Goal: Use online tool/utility: Utilize a website feature to perform a specific function

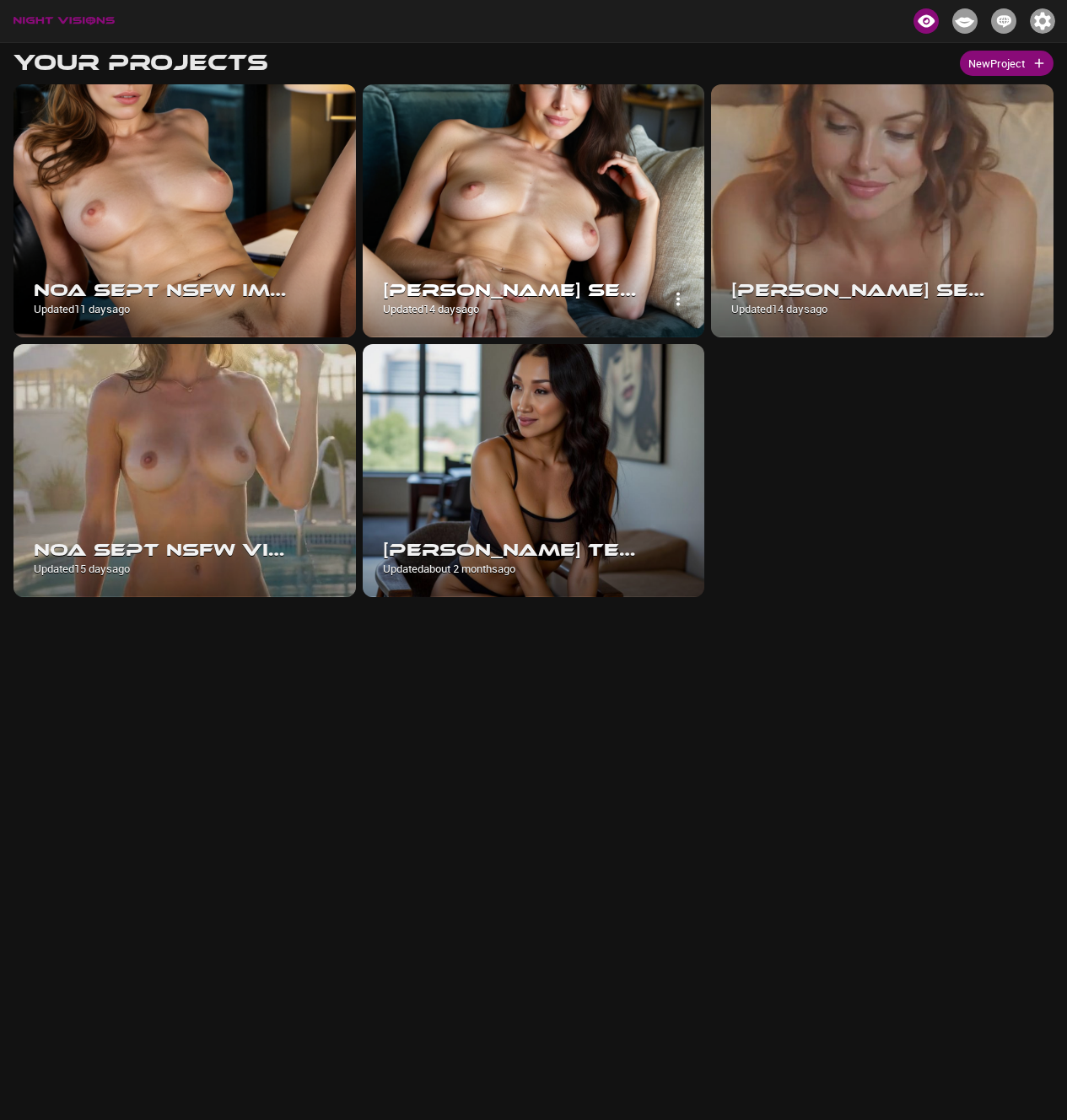
click at [515, 219] on img at bounding box center [534, 211] width 342 height 253
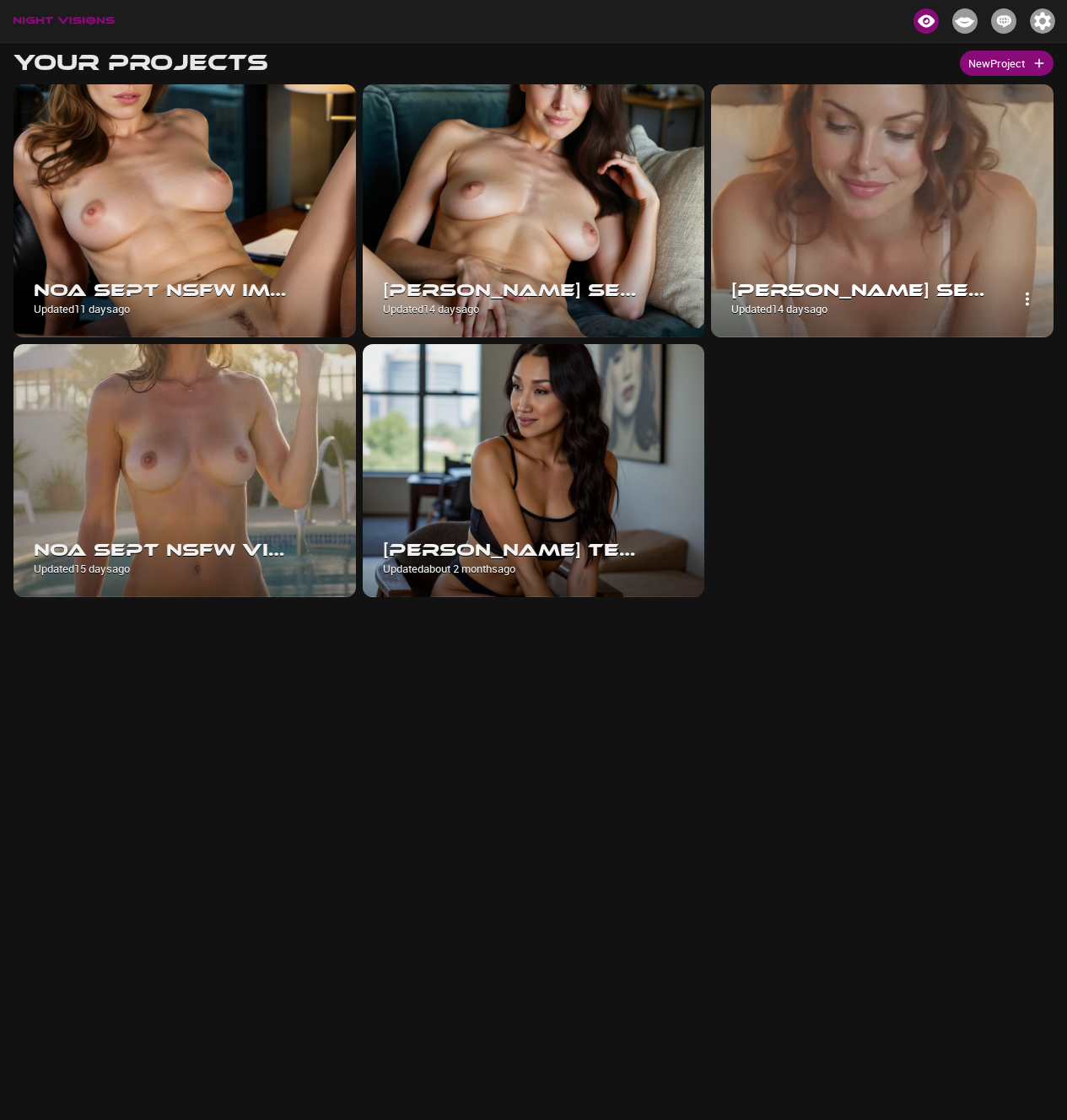
click at [911, 217] on img at bounding box center [882, 211] width 342 height 253
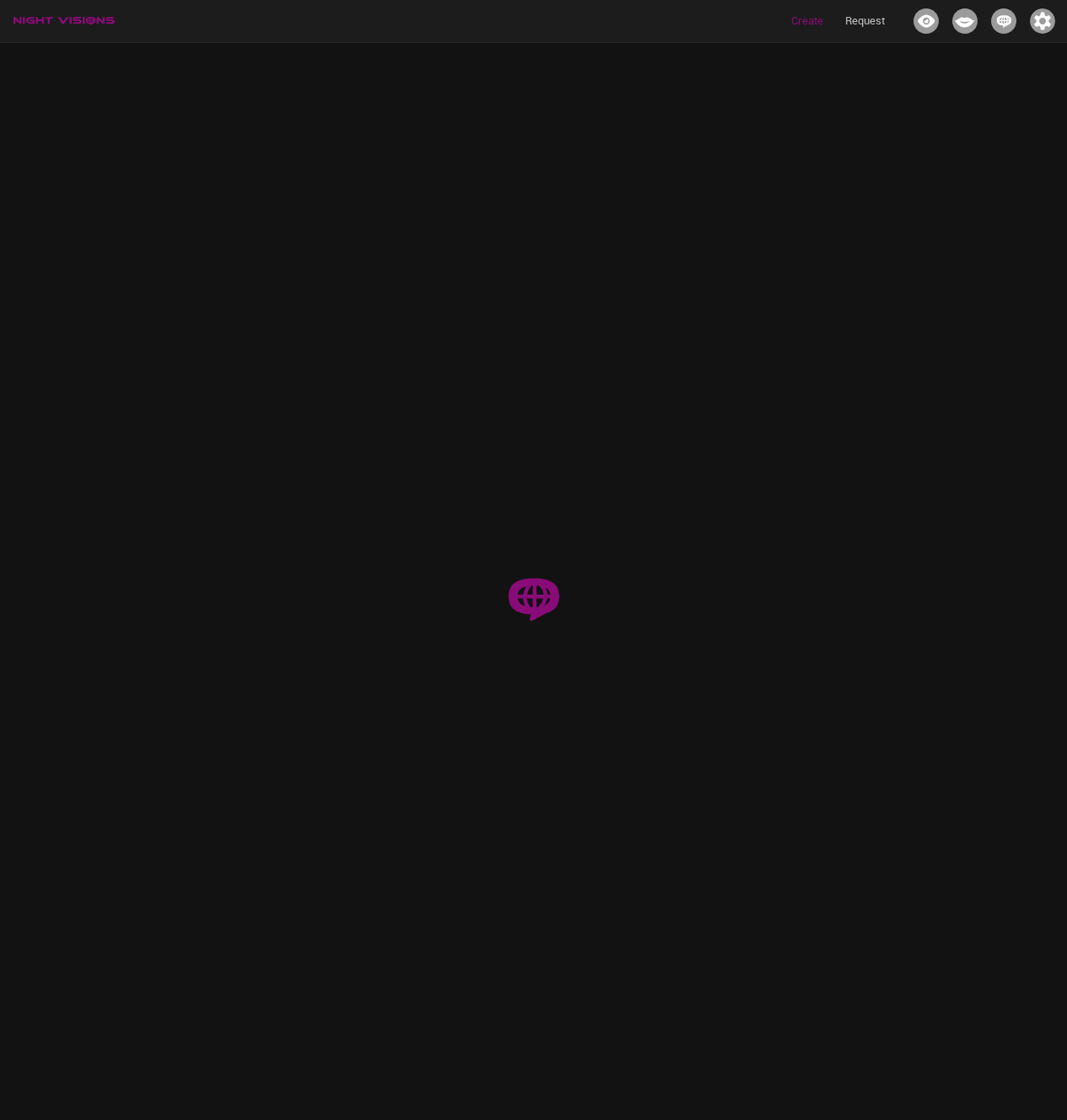
click at [911, 217] on div at bounding box center [533, 602] width 1040 height 1120
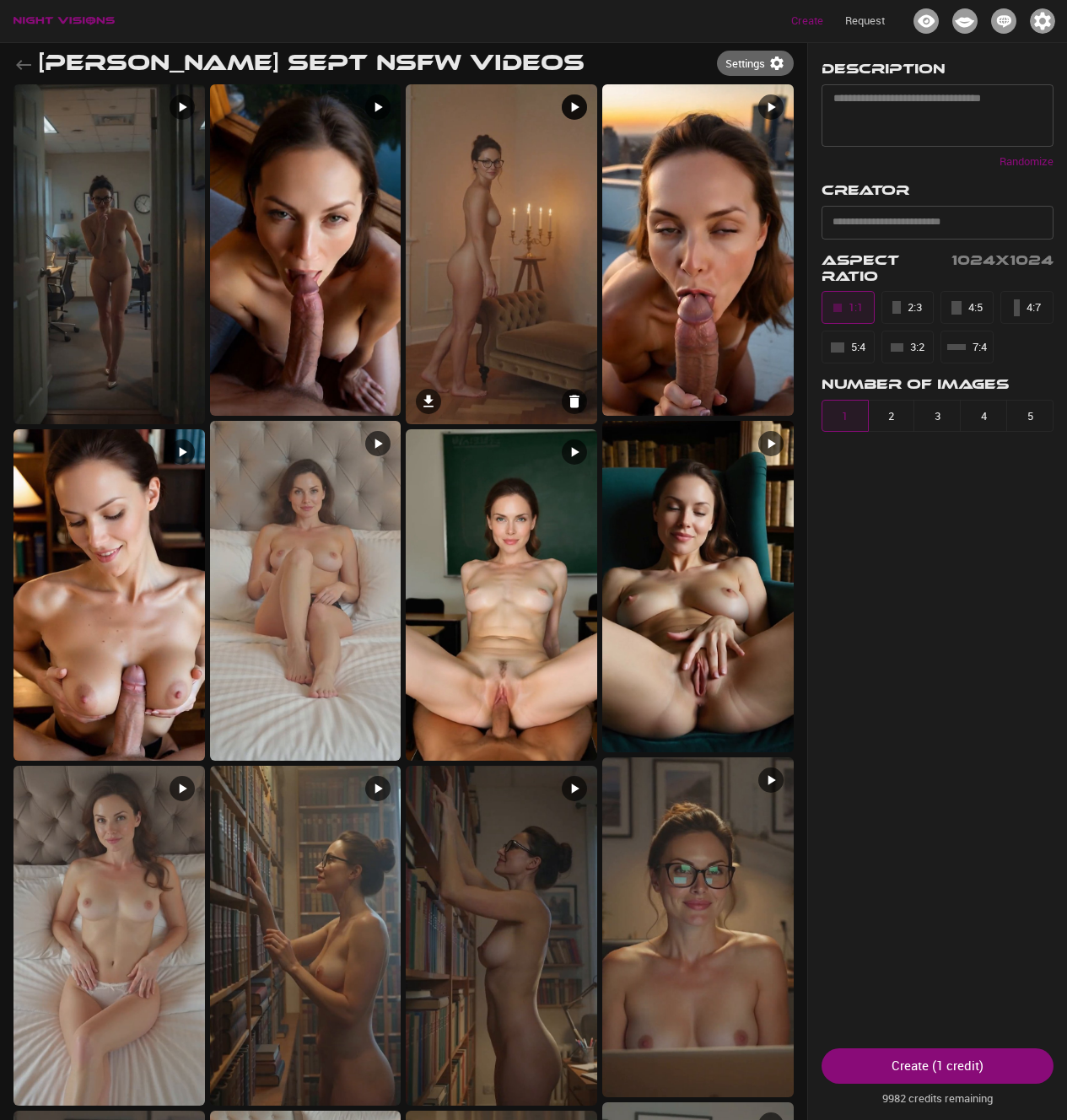
click at [461, 242] on img at bounding box center [502, 254] width 191 height 340
click at [320, 563] on img at bounding box center [306, 590] width 191 height 340
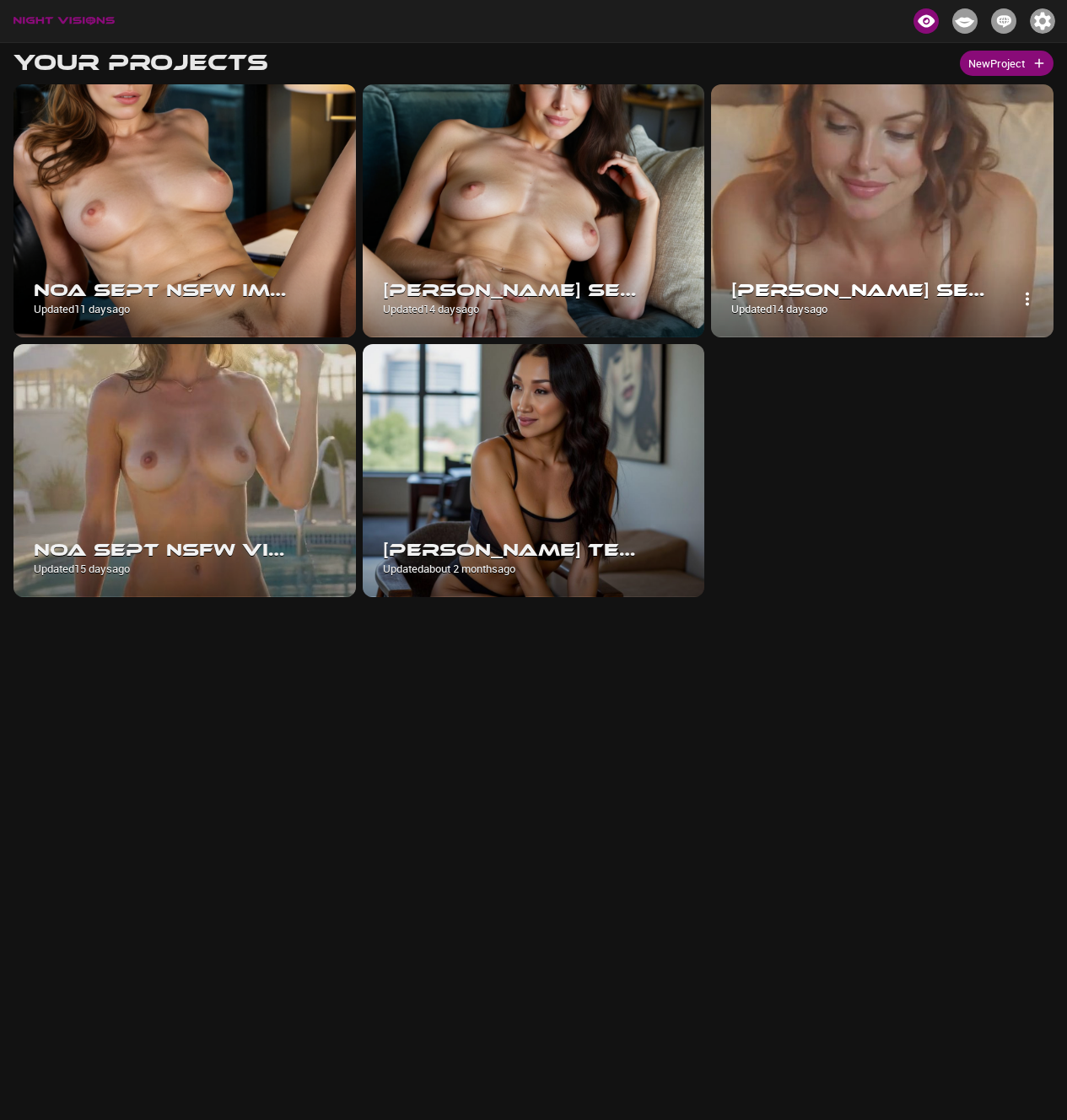
click at [830, 205] on img at bounding box center [882, 211] width 342 height 253
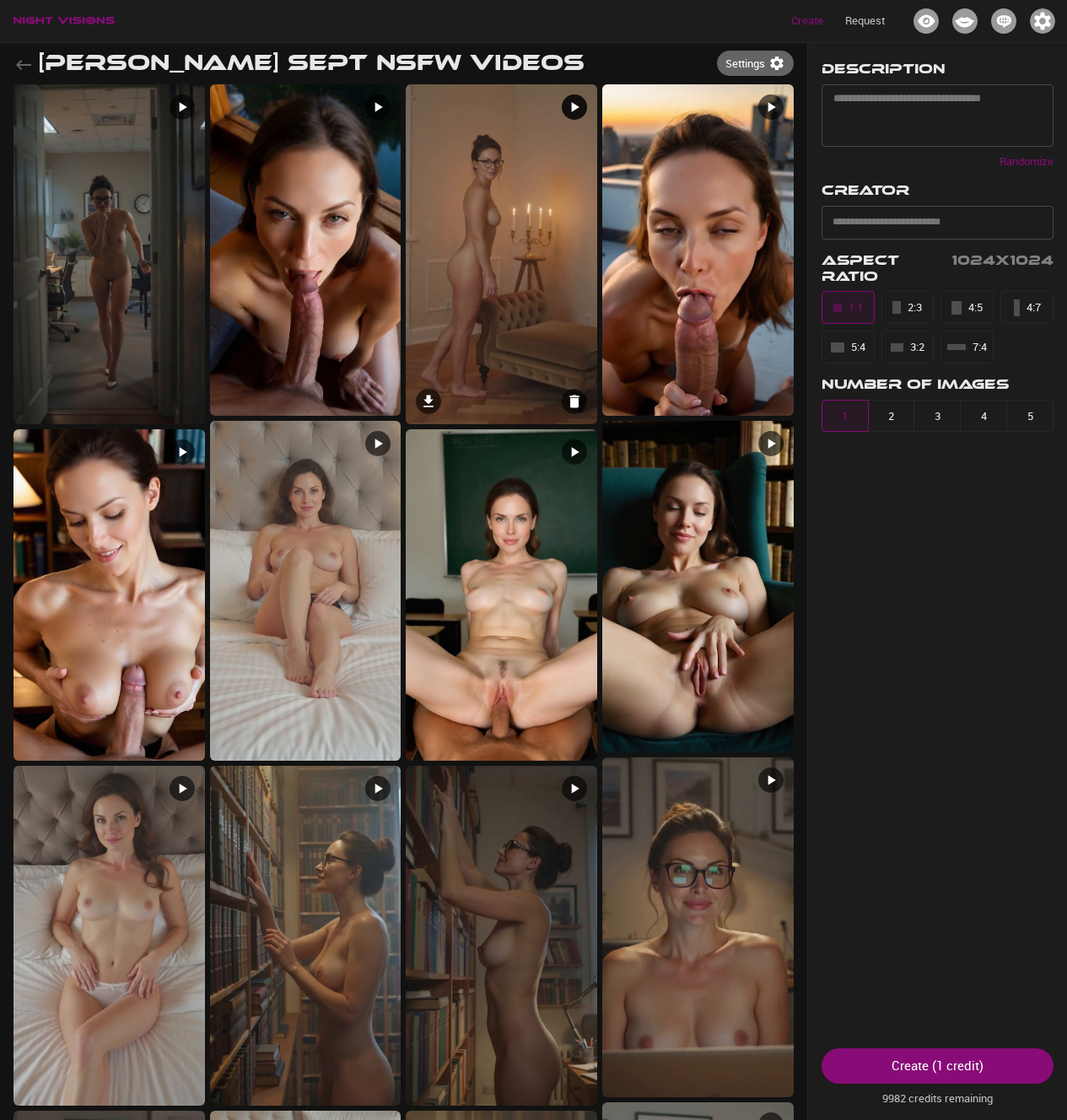
click at [459, 279] on img at bounding box center [502, 254] width 191 height 340
click at [100, 305] on img at bounding box center [109, 254] width 191 height 340
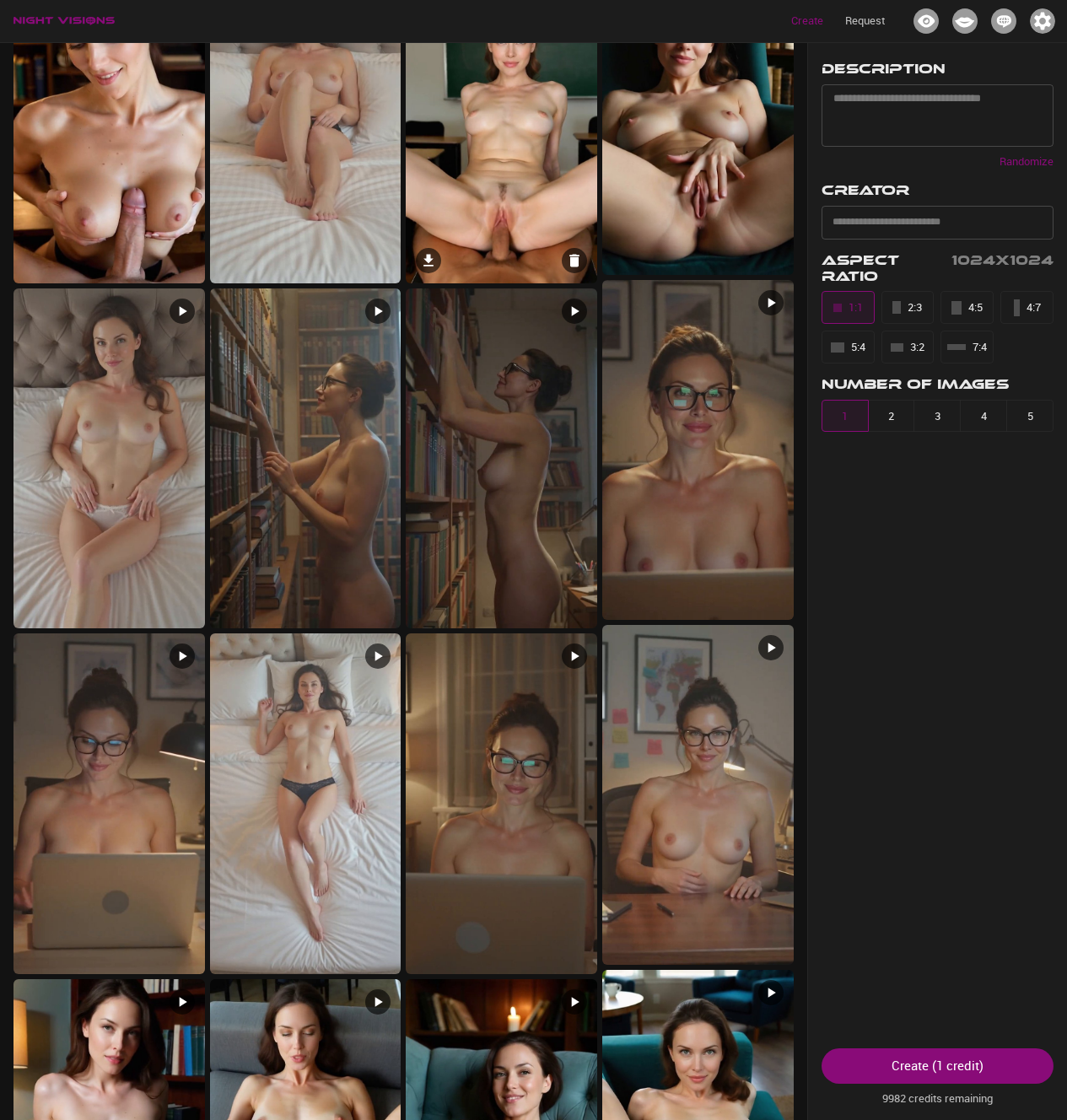
scroll to position [484, 0]
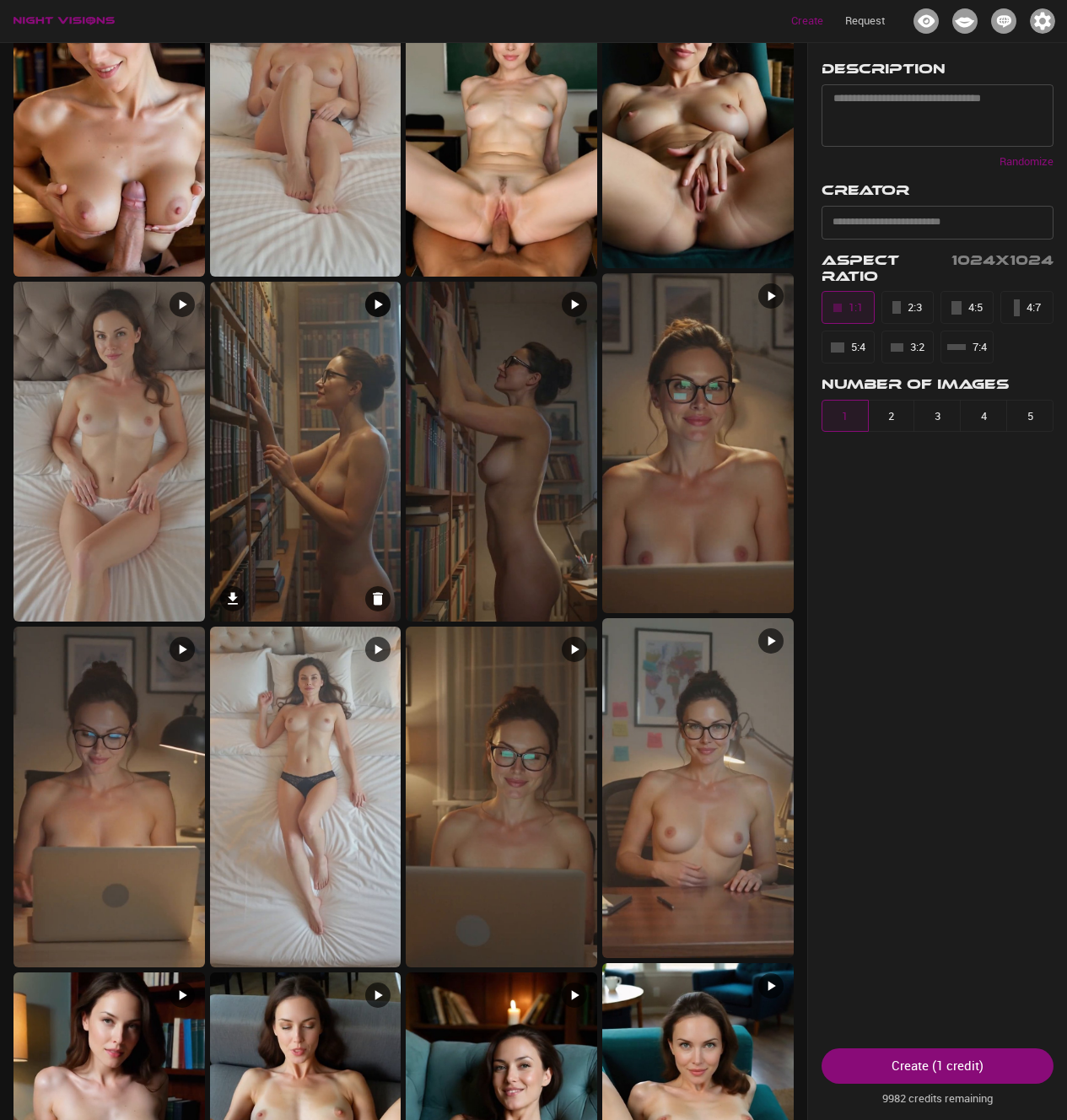
click at [282, 411] on img at bounding box center [306, 452] width 191 height 340
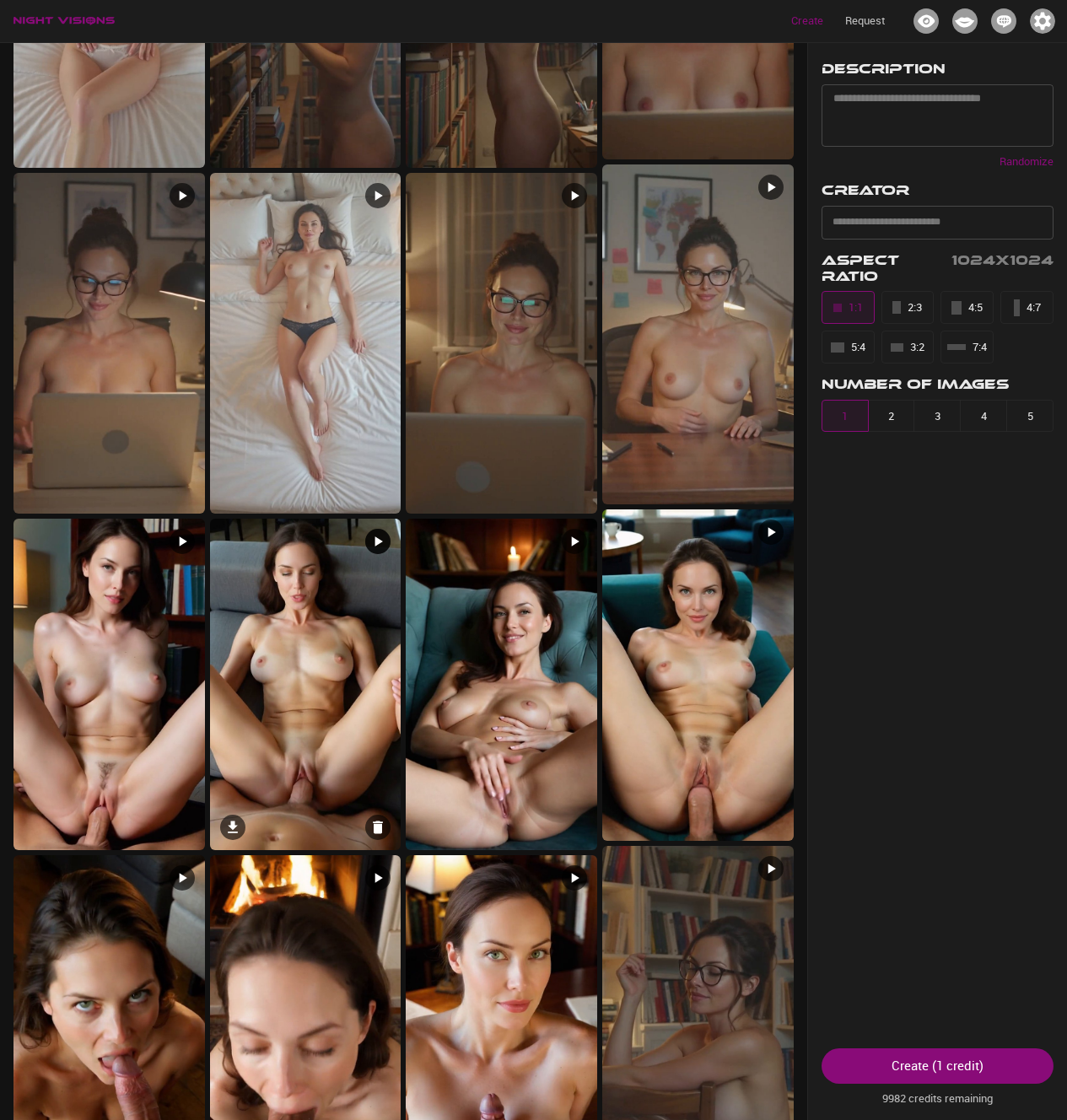
scroll to position [840, 0]
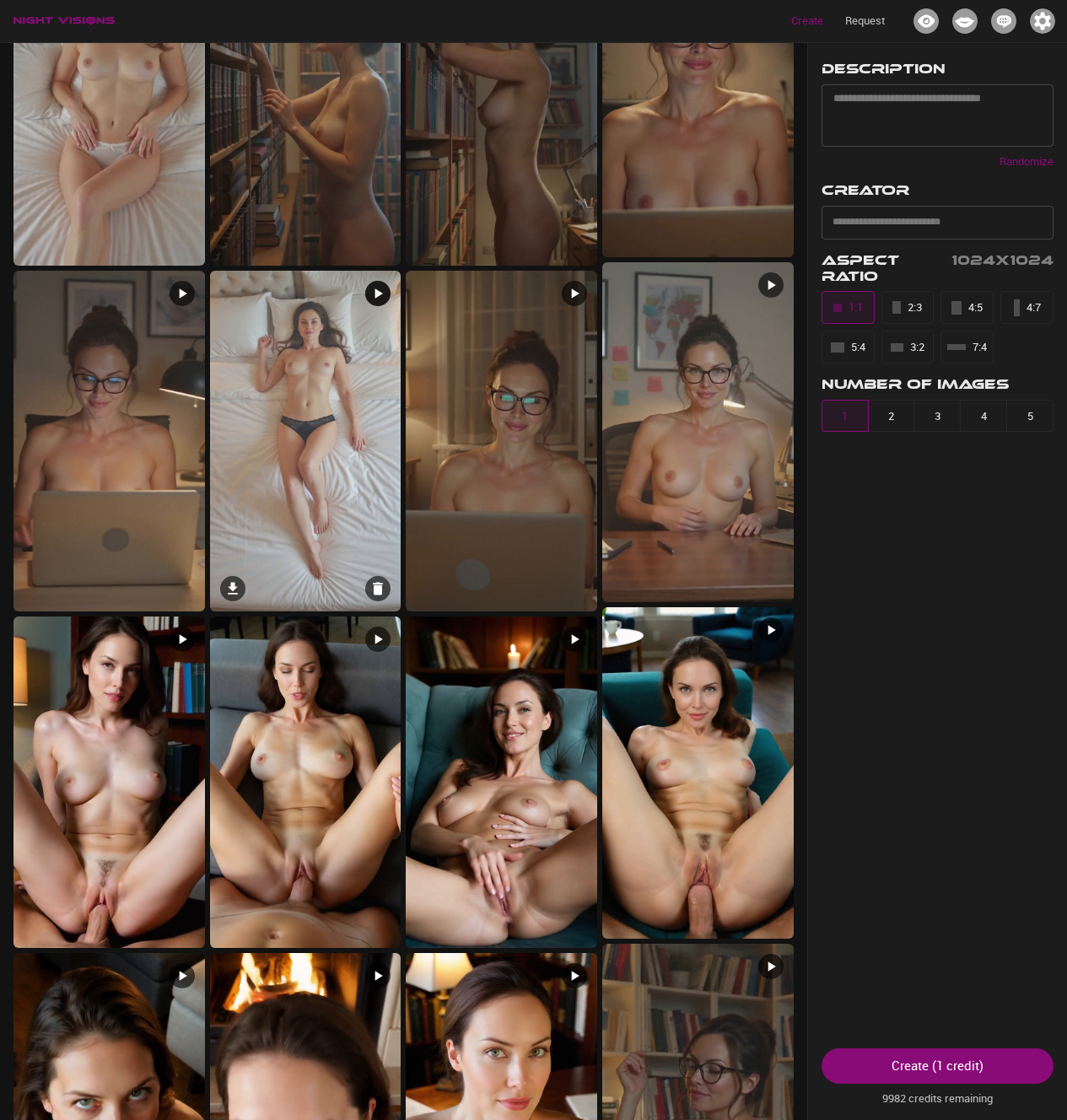
click at [308, 440] on img at bounding box center [306, 441] width 191 height 340
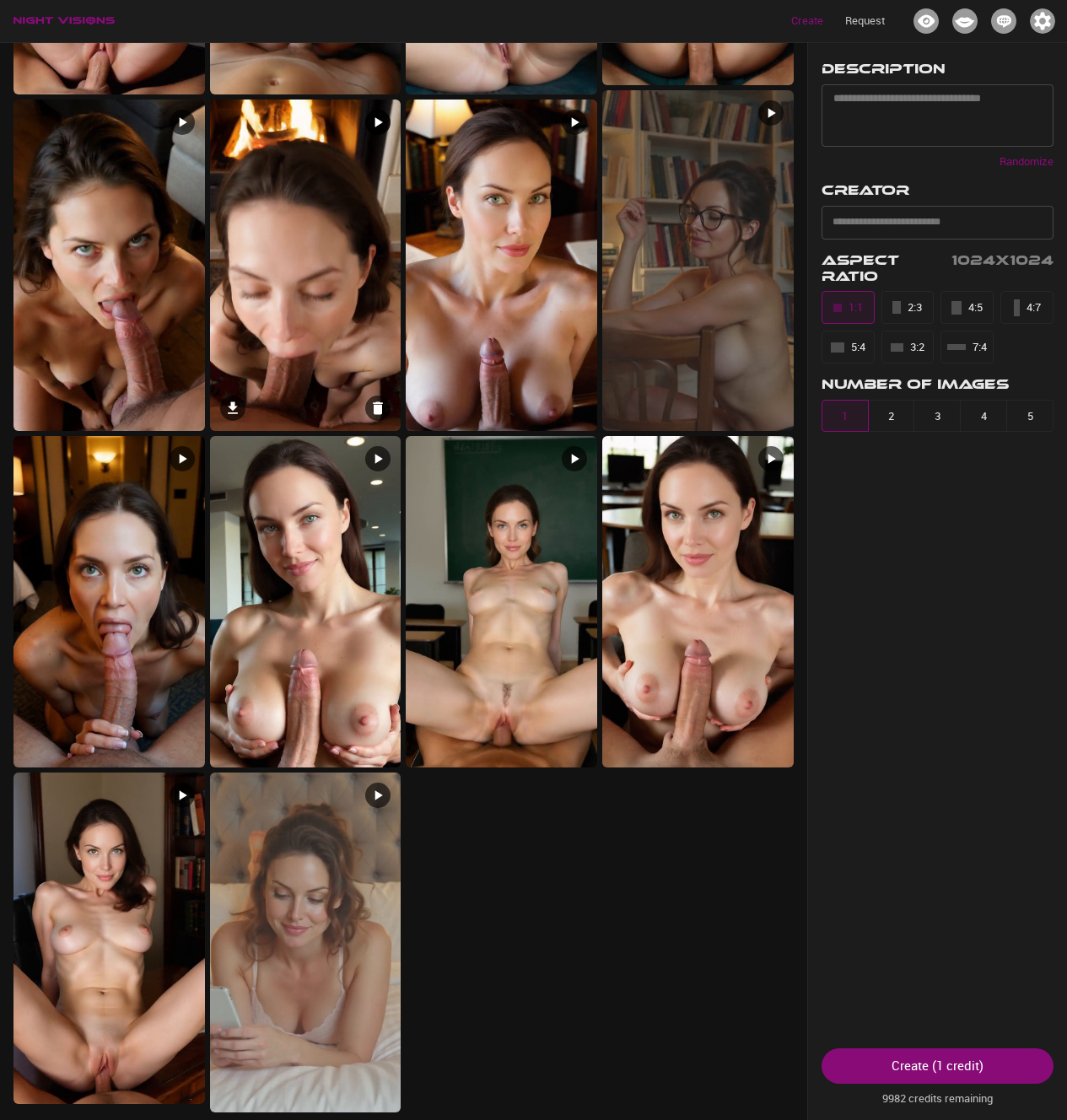
scroll to position [1695, 0]
click at [543, 553] on img at bounding box center [502, 601] width 191 height 332
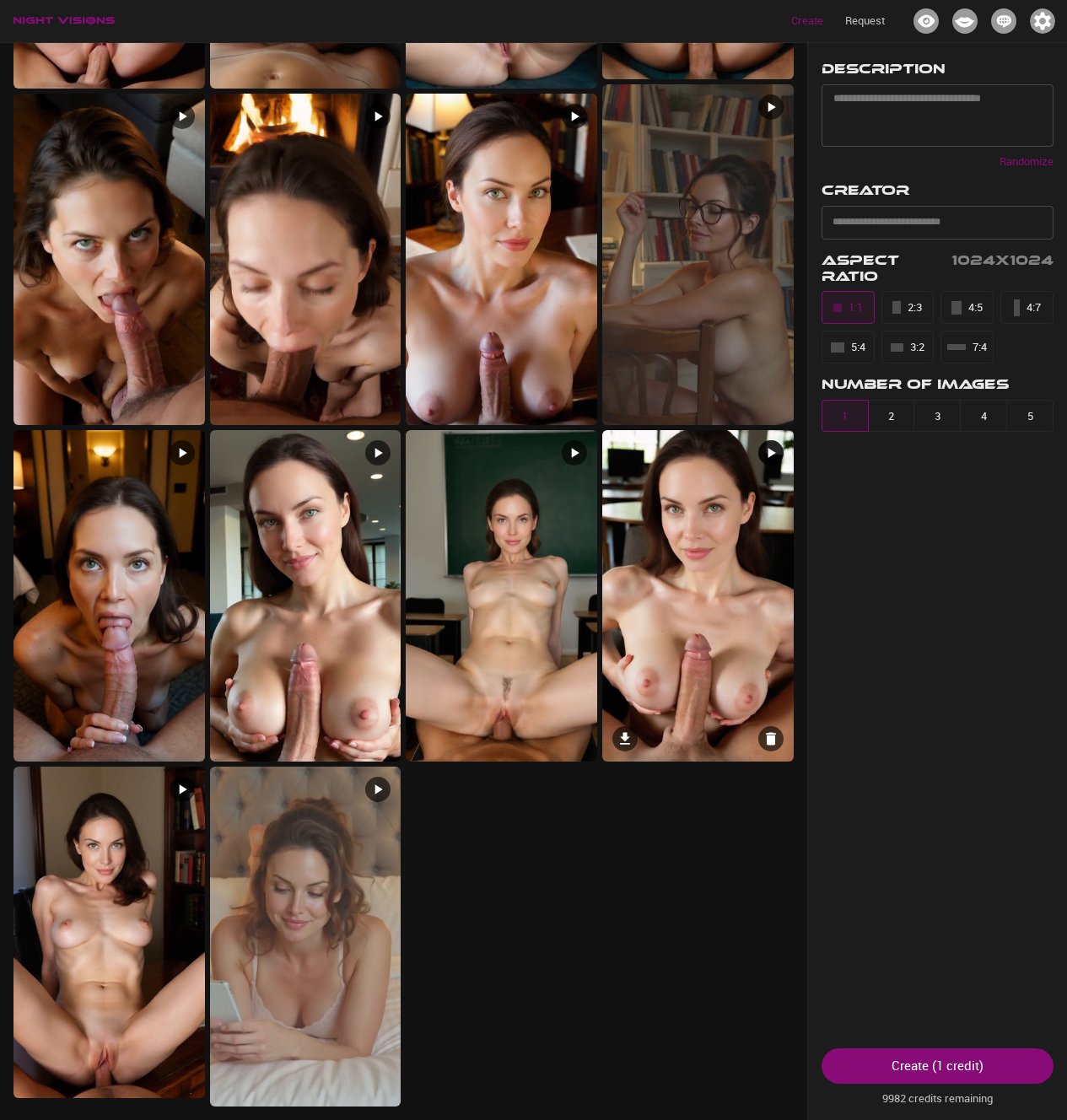
click at [717, 602] on img at bounding box center [698, 596] width 191 height 332
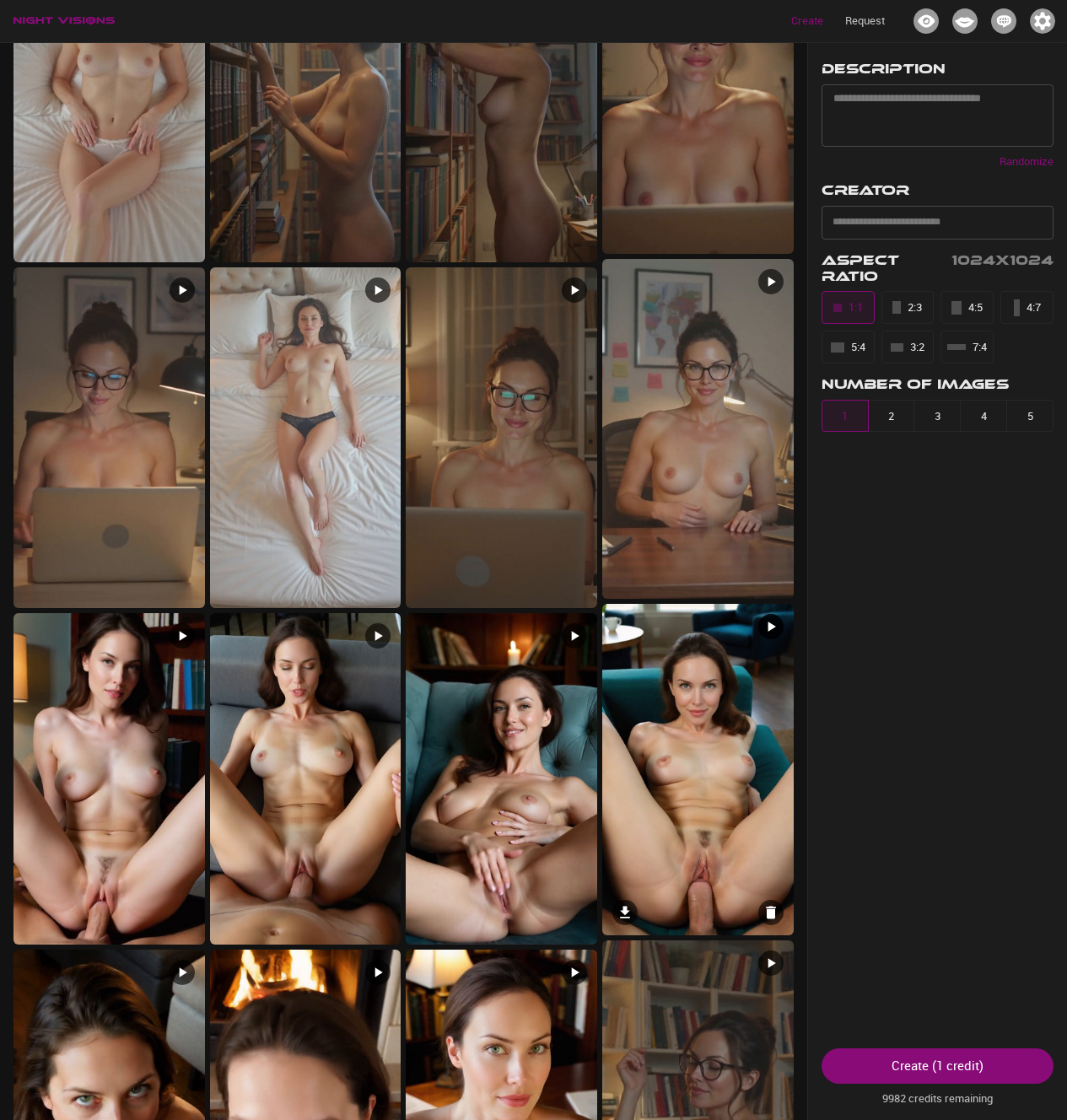
scroll to position [840, 0]
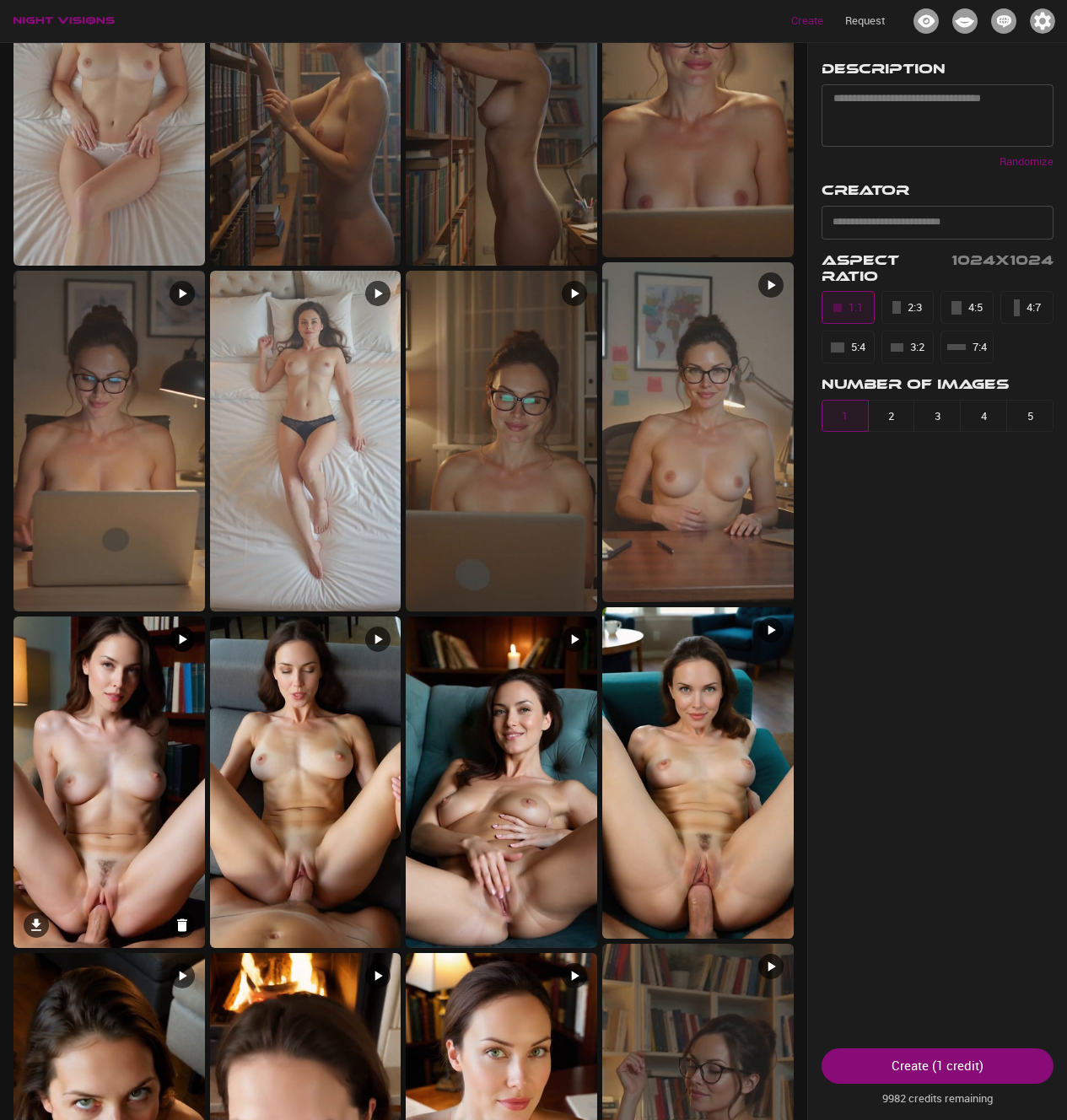
click at [102, 690] on img at bounding box center [109, 783] width 191 height 332
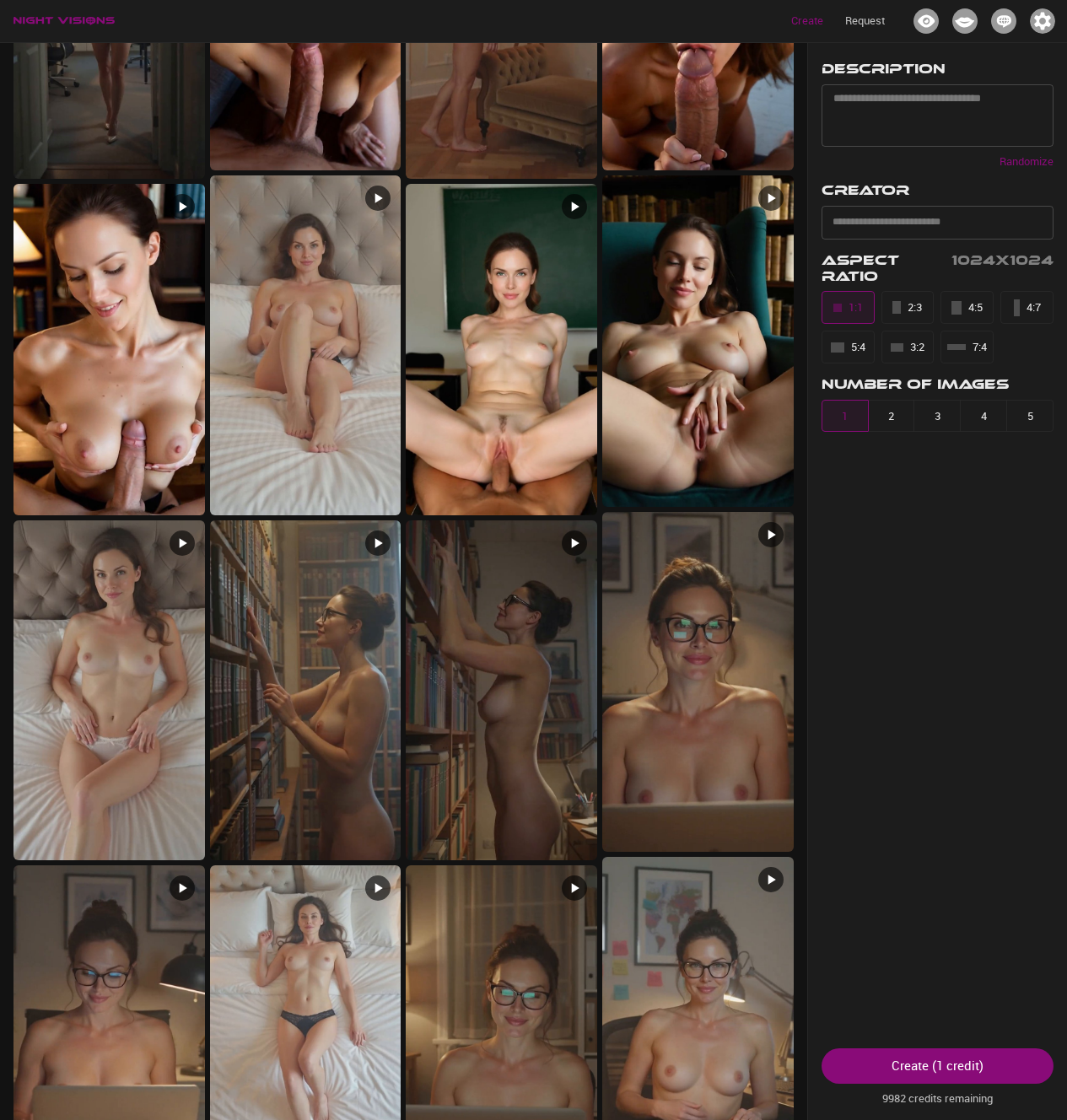
scroll to position [0, 0]
